Goal: Find specific page/section: Find specific page/section

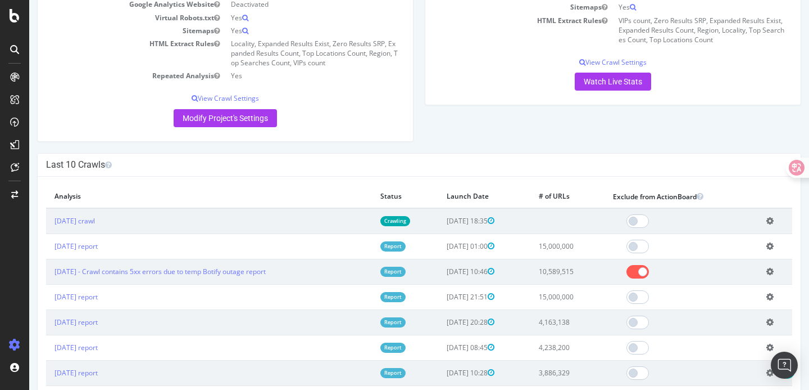
scroll to position [218, 0]
click at [458, 120] on div "Project Global Settings Last Settings Update [DATE] 04:33 Project Name [DOMAIN_…" at bounding box center [419, 16] width 776 height 274
click at [376, 153] on div "Project Global Settings Last Settings Update [DATE] 04:33 Project Name [DOMAIN_…" at bounding box center [225, 16] width 388 height 274
click at [95, 226] on link "[DATE] crawl" at bounding box center [75, 221] width 40 height 10
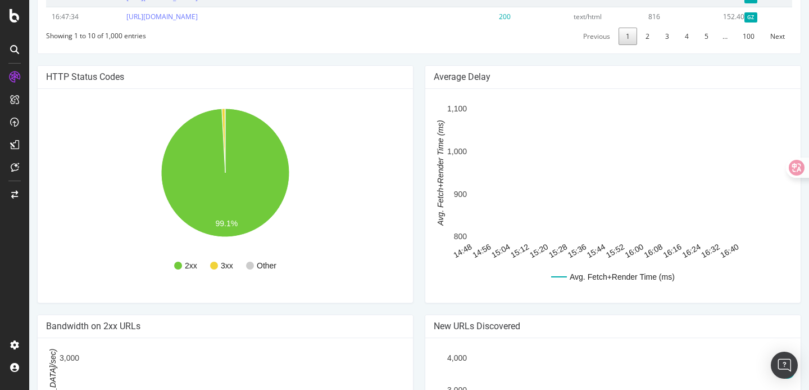
scroll to position [685, 0]
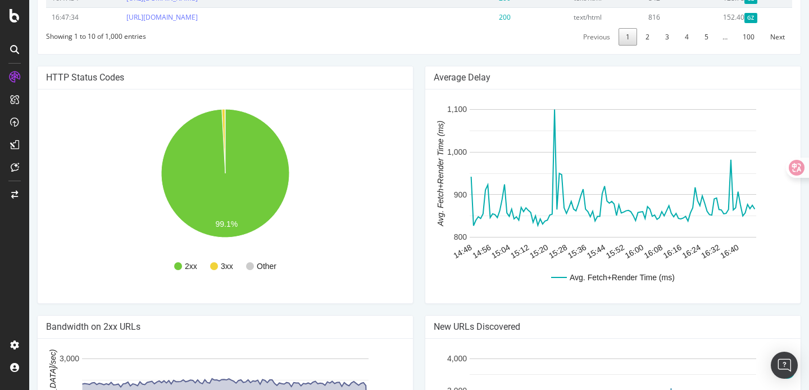
click at [421, 282] on div "Average Delay Avg. Fetch+Render Time (ms) 14:48 14:56 15:04 15:12 15:20 15:28 1…" at bounding box center [613, 190] width 388 height 249
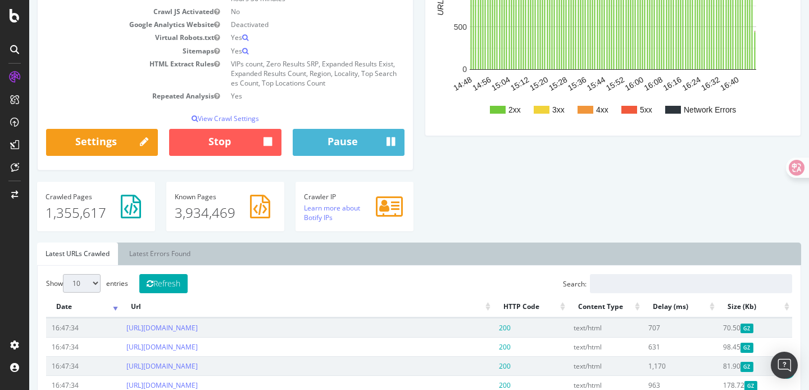
scroll to position [185, 0]
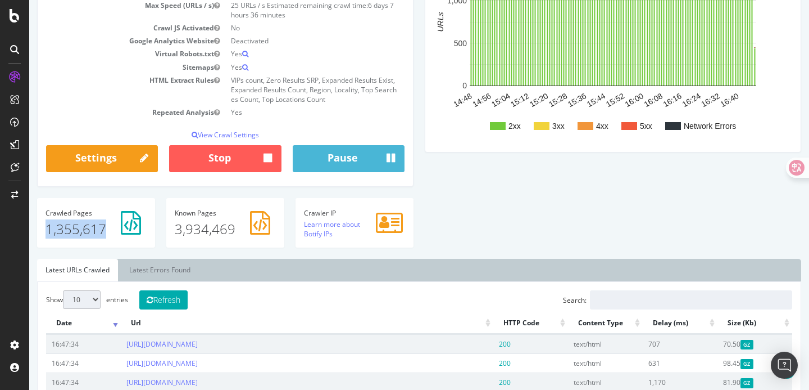
drag, startPoint x: 45, startPoint y: 229, endPoint x: 108, endPoint y: 230, distance: 63.0
click at [108, 230] on div "Crawled Pages 1,355,617" at bounding box center [96, 222] width 118 height 49
click at [420, 233] on div "Analysis Settings Project Name [DOMAIN_NAME] Allowed Domains (http|https)://[DO…" at bounding box center [419, 86] width 776 height 343
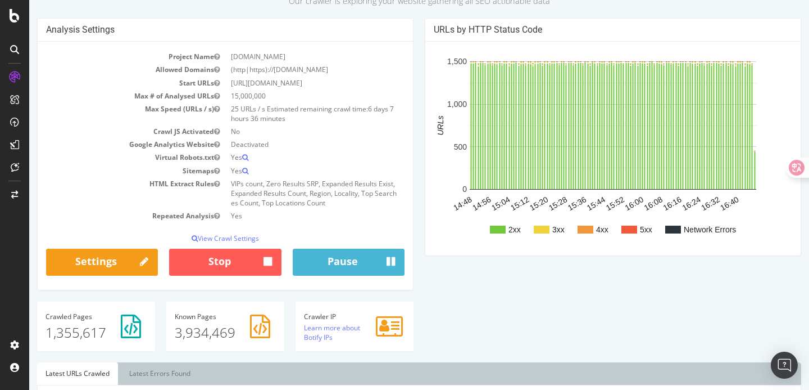
scroll to position [81, 0]
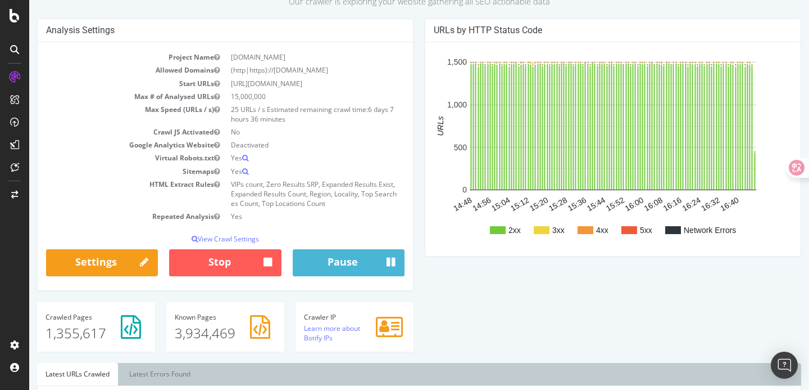
click at [409, 153] on div "Project Name [DOMAIN_NAME] Allowed Domains (http|https)://[DOMAIN_NAME] Start U…" at bounding box center [225, 166] width 375 height 248
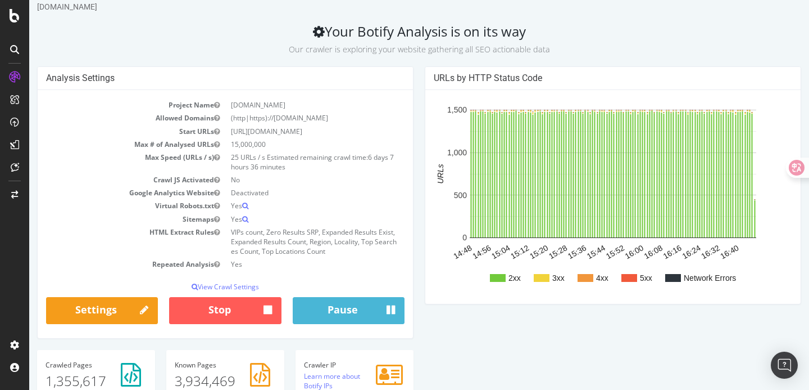
scroll to position [1, 0]
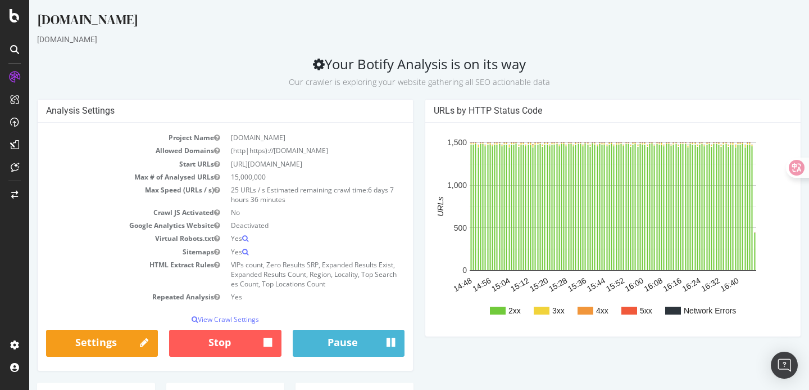
click at [419, 155] on div "URLs by HTTP Status Code 2xx 3xx 4xx 5xx Network Errors 14:48 14:56 15:04 15:12…" at bounding box center [613, 223] width 388 height 249
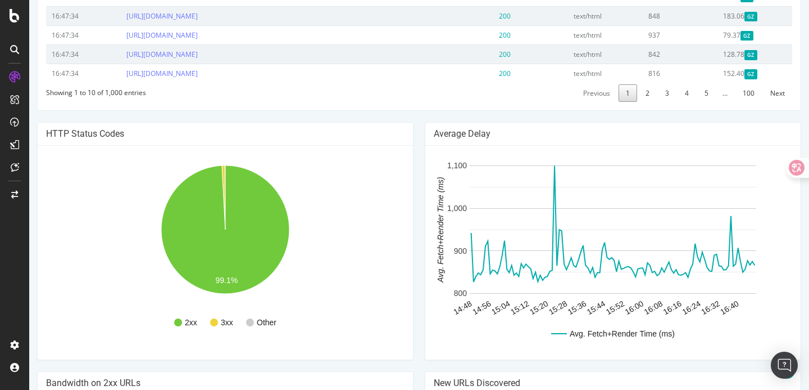
scroll to position [622, 0]
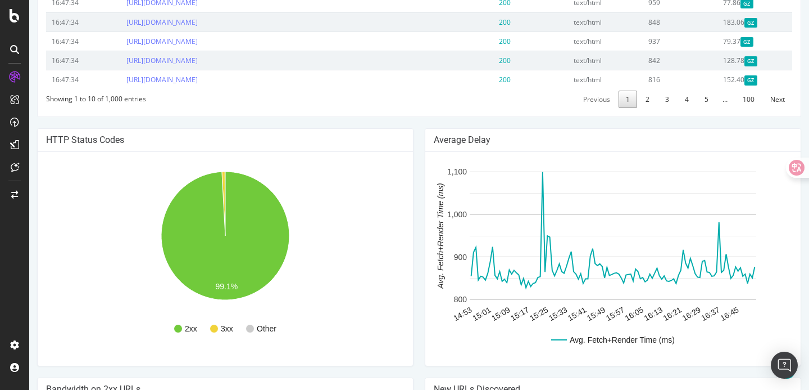
click at [410, 134] on div "[DOMAIN_NAME] [DOMAIN_NAME] Your Botify Analysis is on its way Our crawler is e…" at bounding box center [419, 7] width 780 height 1237
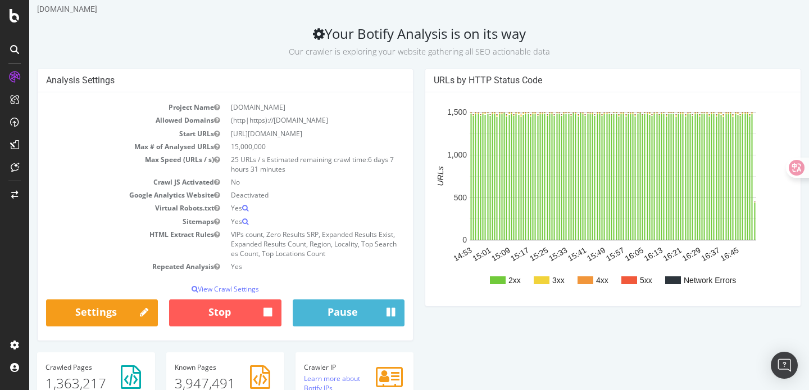
scroll to position [30, 0]
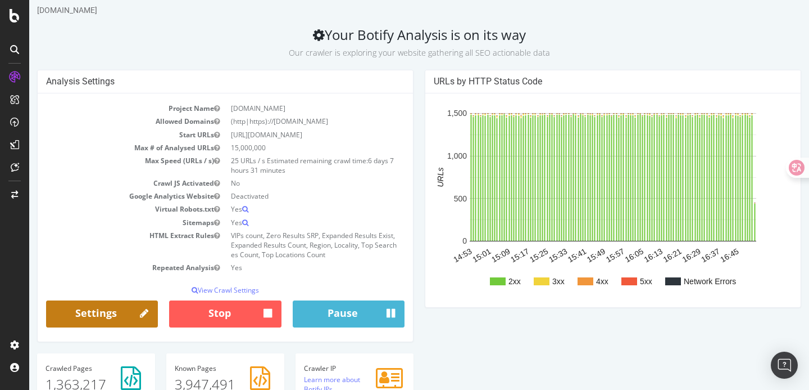
click at [105, 310] on link "Settings" at bounding box center [102, 313] width 112 height 27
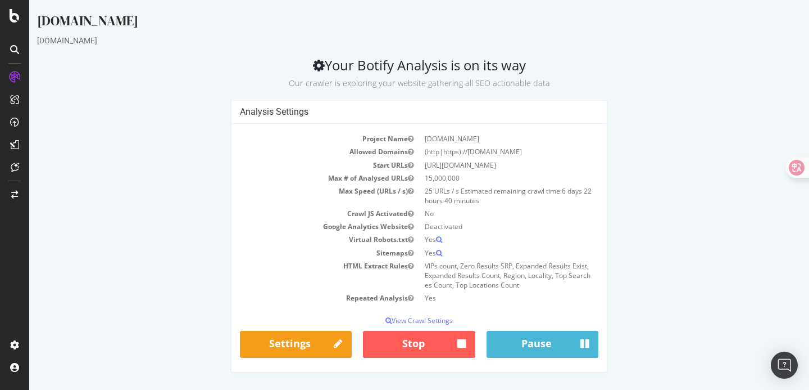
scroll to position [0, 0]
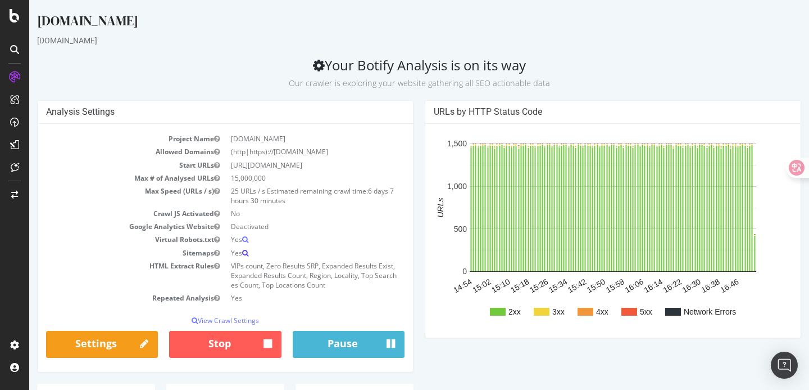
click at [247, 253] on icon at bounding box center [245, 253] width 6 height 7
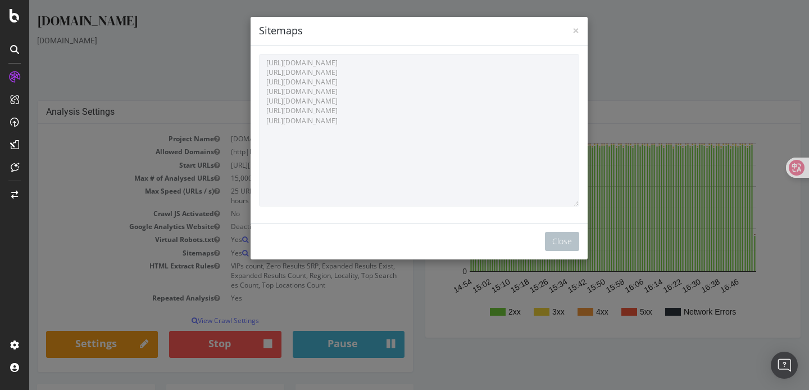
click at [262, 52] on div "[URL][DOMAIN_NAME] [URL][DOMAIN_NAME] [URL][DOMAIN_NAME] [URL][DOMAIN_NAME] [UR…" at bounding box center [419, 130] width 337 height 169
click at [560, 242] on button "Close" at bounding box center [562, 241] width 34 height 19
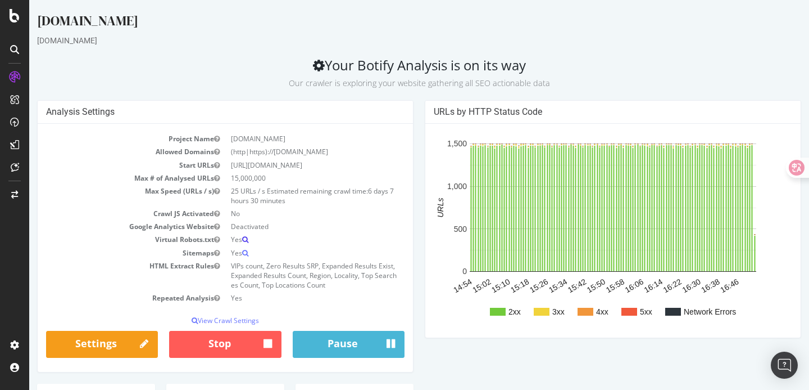
click at [248, 238] on icon at bounding box center [245, 239] width 6 height 7
click at [247, 253] on icon at bounding box center [245, 253] width 6 height 7
click at [246, 237] on icon at bounding box center [245, 239] width 6 height 7
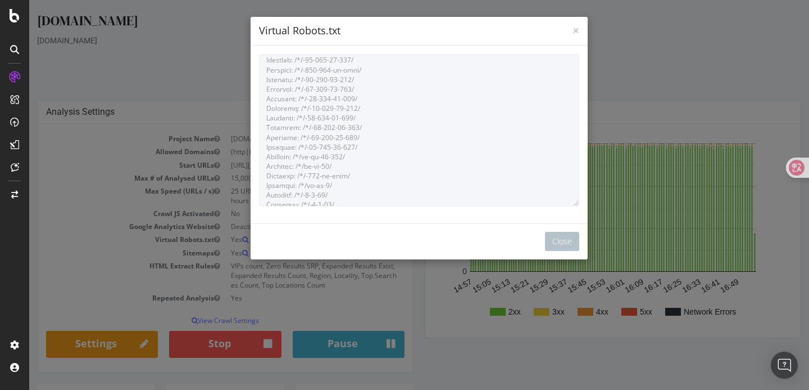
scroll to position [559, 0]
click at [366, 253] on div "× Close Virtual Robots.txt Close" at bounding box center [419, 138] width 337 height 242
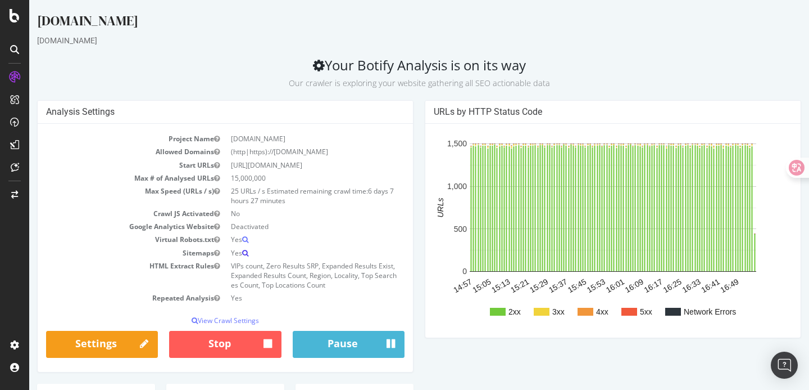
click at [248, 250] on icon at bounding box center [245, 253] width 6 height 7
